Goal: Task Accomplishment & Management: Use online tool/utility

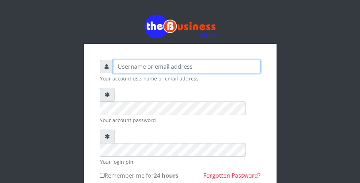
type input "wergbac8"
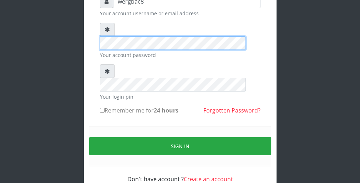
scroll to position [66, 0]
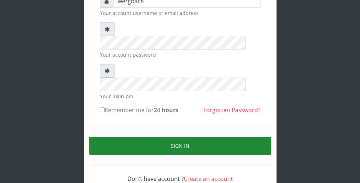
click at [253, 137] on button "Sign in" at bounding box center [180, 146] width 182 height 18
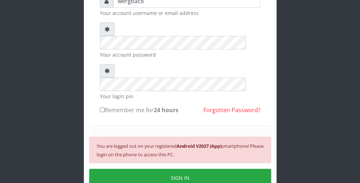
click at [262, 141] on div "You are logged out on your registered Android V2027 (App) smartphone! Please lo…" at bounding box center [180, 162] width 182 height 72
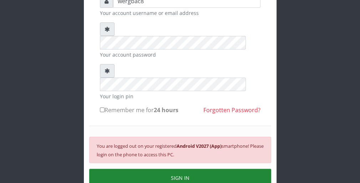
click at [258, 169] on button "SIGN IN" at bounding box center [180, 178] width 182 height 18
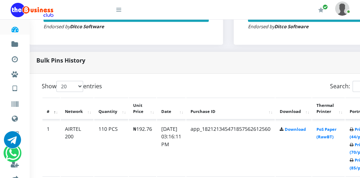
scroll to position [314, 29]
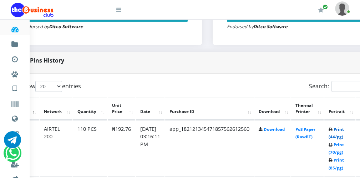
click at [344, 137] on link "Print (44/pg)" at bounding box center [336, 132] width 15 height 13
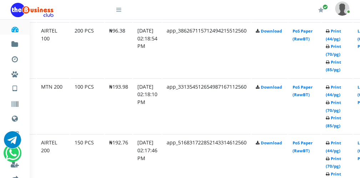
scroll to position [471, 31]
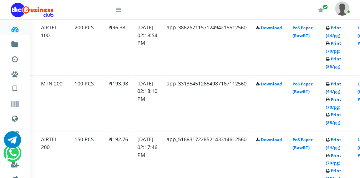
click at [341, 90] on link "Print (44/pg)" at bounding box center [333, 87] width 15 height 13
